Goal: Check status

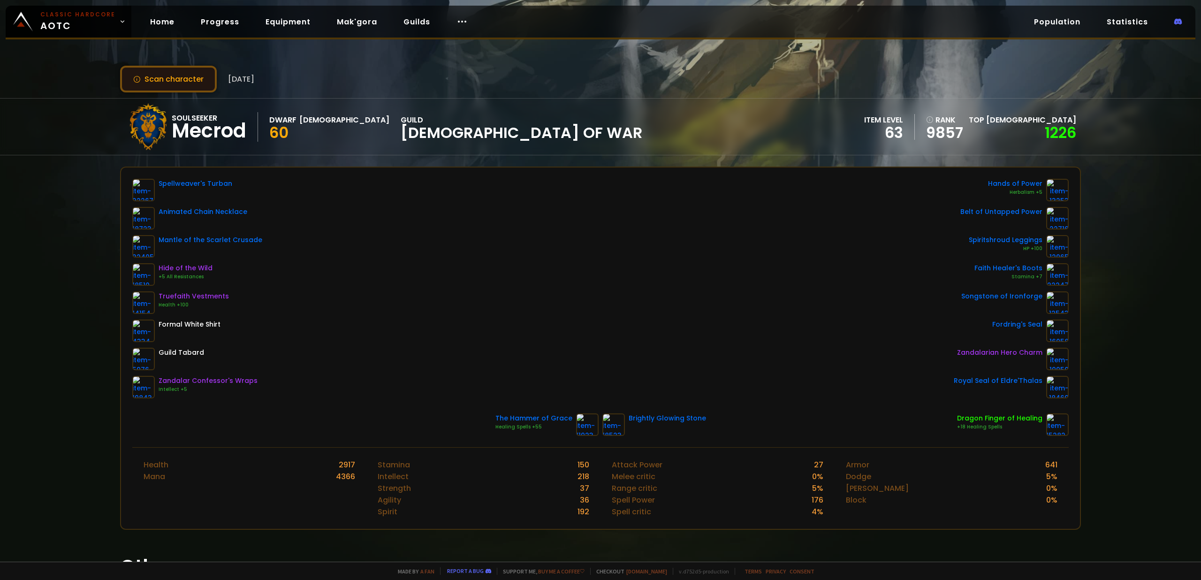
click at [174, 83] on button "Scan character" at bounding box center [168, 79] width 97 height 27
